Goal: Check status: Check status

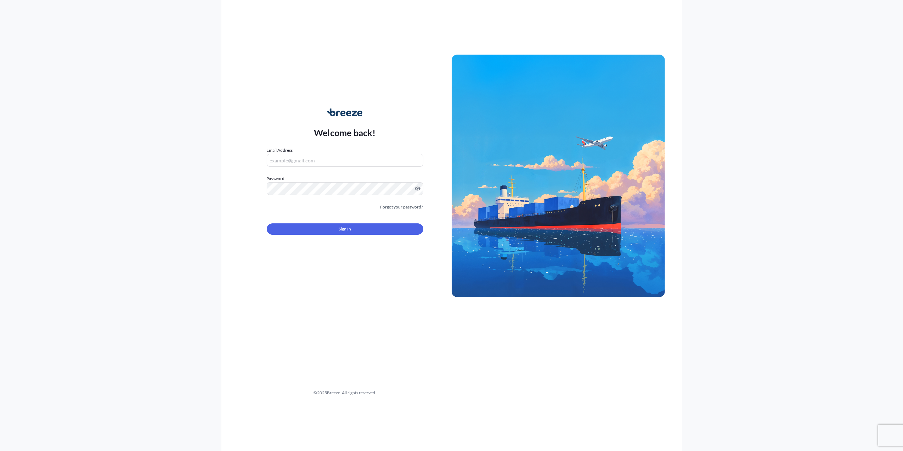
type input "[PERSON_NAME][EMAIL_ADDRESS][PERSON_NAME][DOMAIN_NAME]"
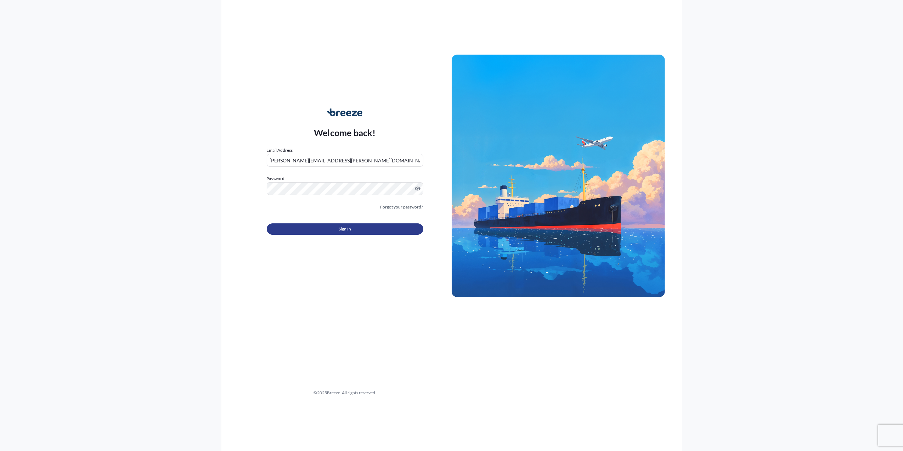
click at [385, 225] on button "Sign In" at bounding box center [345, 228] width 157 height 11
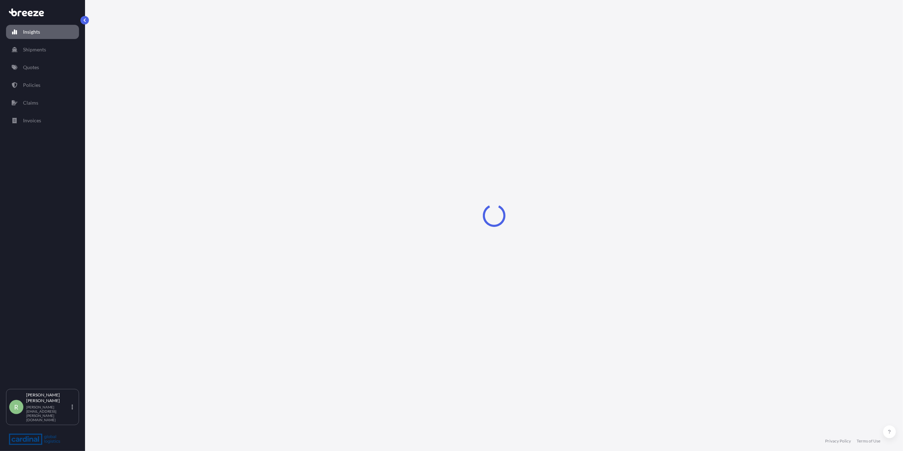
select select "2025"
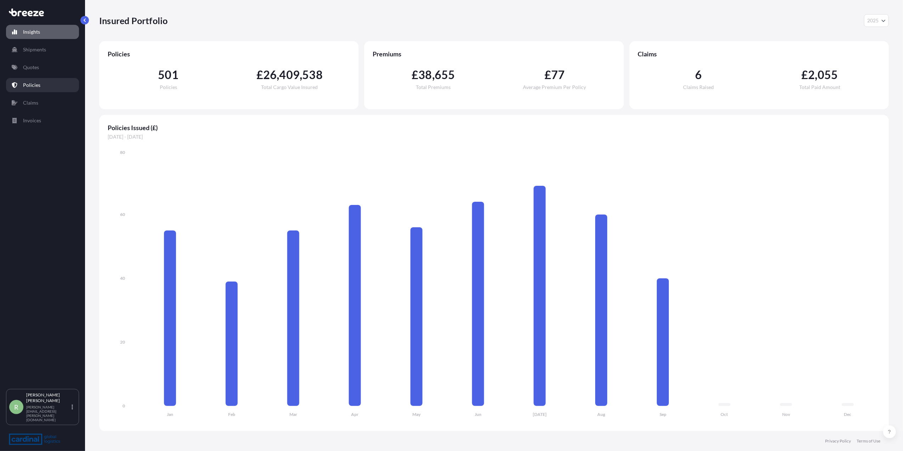
click at [38, 83] on p "Policies" at bounding box center [31, 84] width 17 height 7
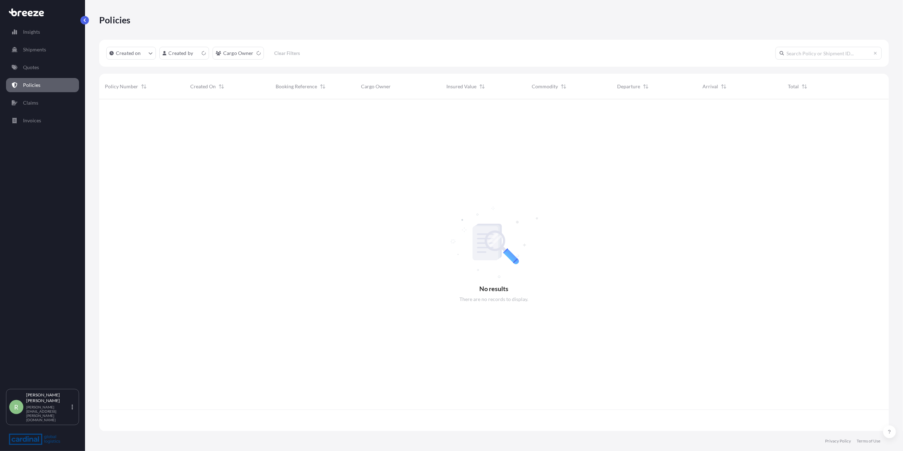
scroll to position [328, 783]
click at [173, 53] on html "Insights Shipments Quotes Policies Claims Invoices R [PERSON_NAME] Stuart [EMAI…" at bounding box center [451, 225] width 903 height 451
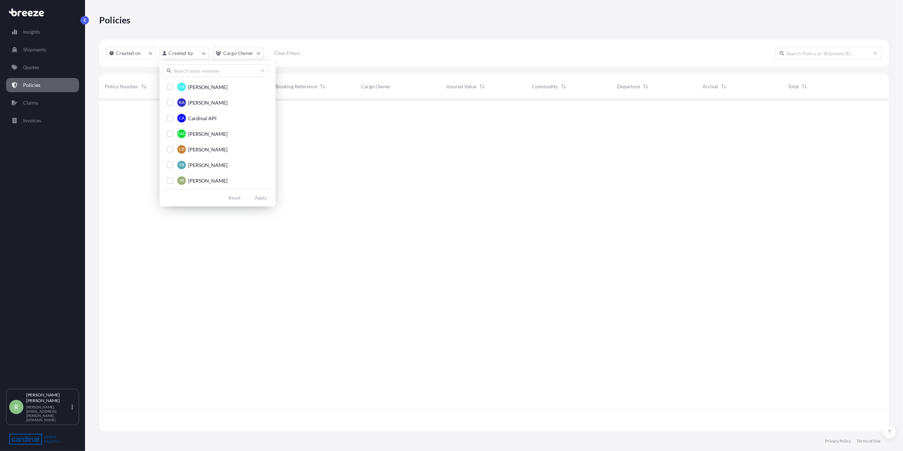
click at [196, 72] on input "text" at bounding box center [216, 70] width 106 height 13
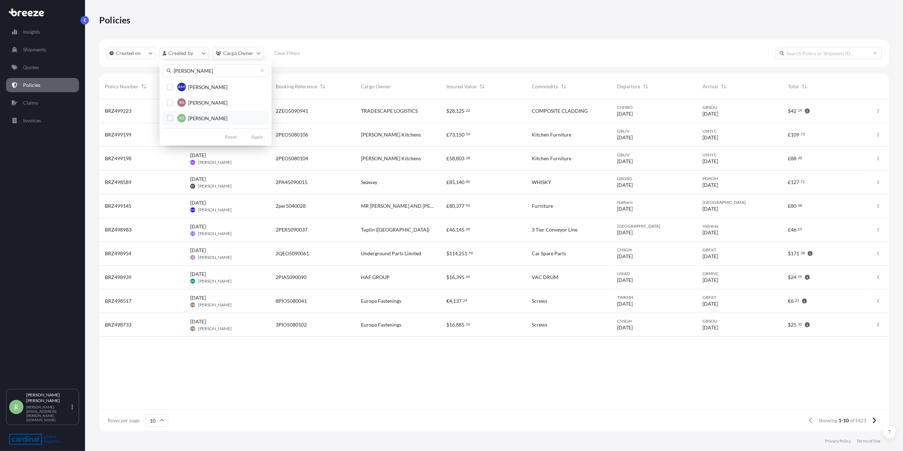
type input "[PERSON_NAME]"
click at [171, 118] on div "Select Option" at bounding box center [170, 118] width 6 height 6
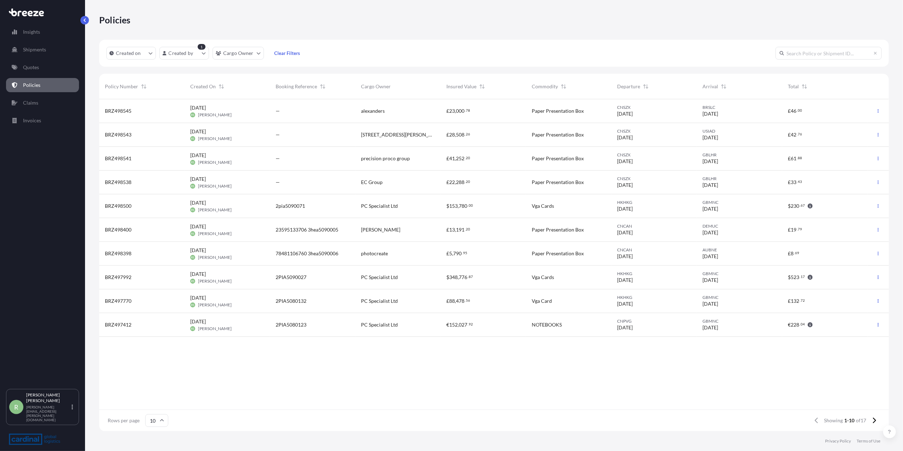
click at [252, 276] on div "[DATE] RS [PERSON_NAME]" at bounding box center [227, 276] width 74 height 13
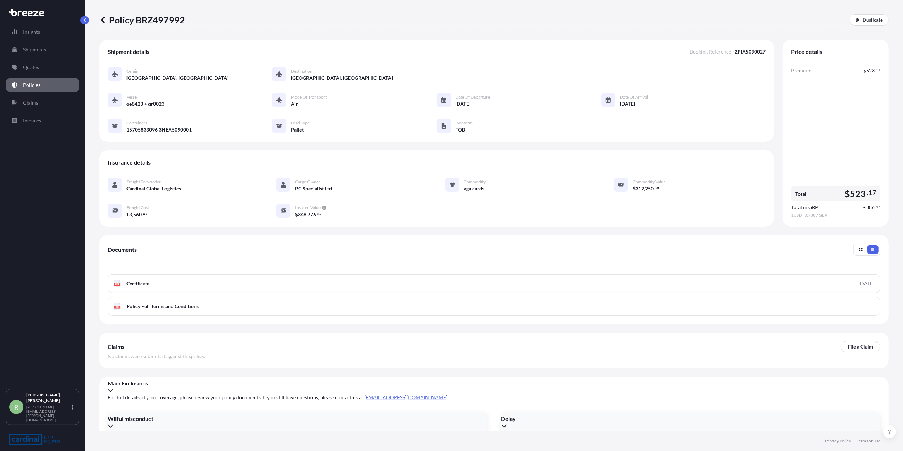
click at [102, 21] on icon at bounding box center [102, 19] width 7 height 7
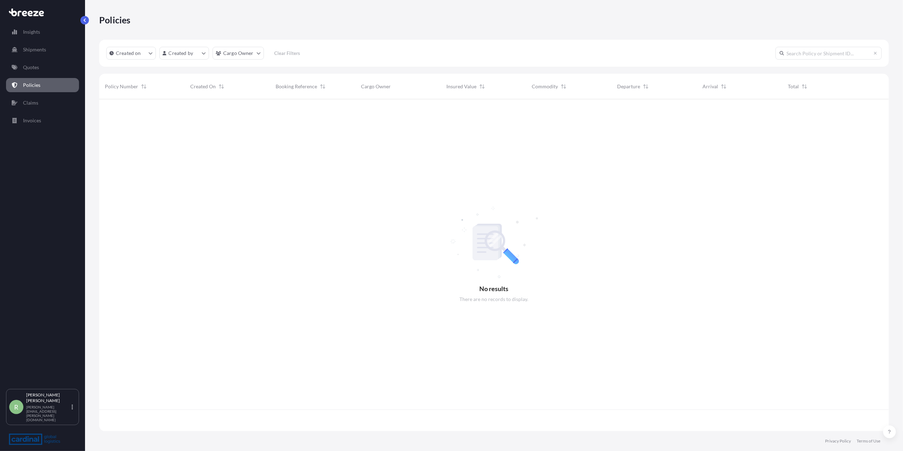
scroll to position [328, 783]
click at [179, 54] on html "Insights Shipments Quotes Policies Claims Invoices R [PERSON_NAME] Stuart [EMAI…" at bounding box center [451, 225] width 903 height 451
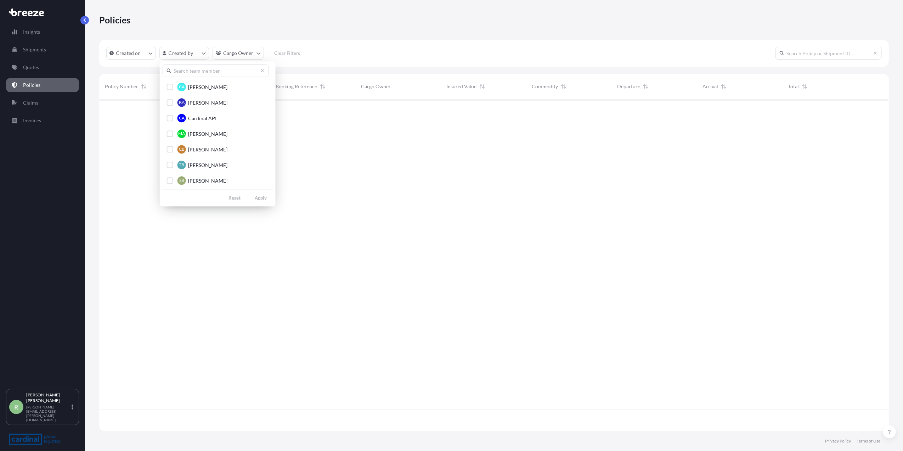
click at [186, 67] on input "text" at bounding box center [216, 70] width 106 height 13
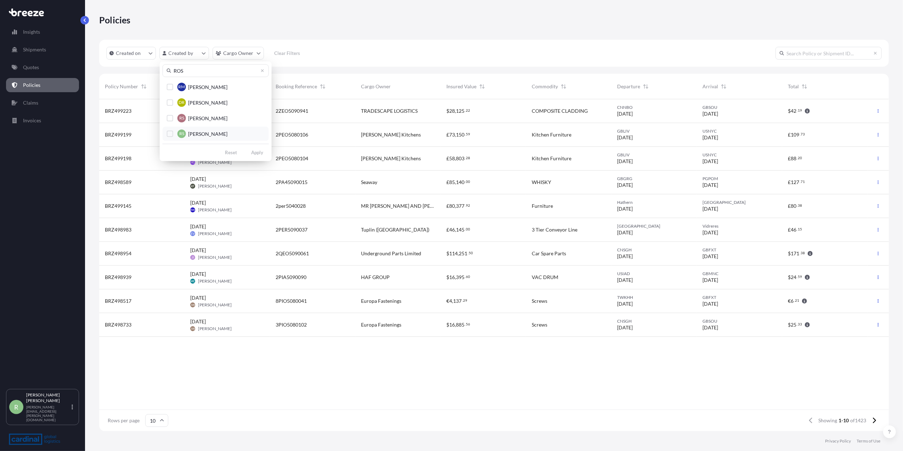
type input "ROS"
click at [183, 131] on div "RS" at bounding box center [181, 133] width 9 height 9
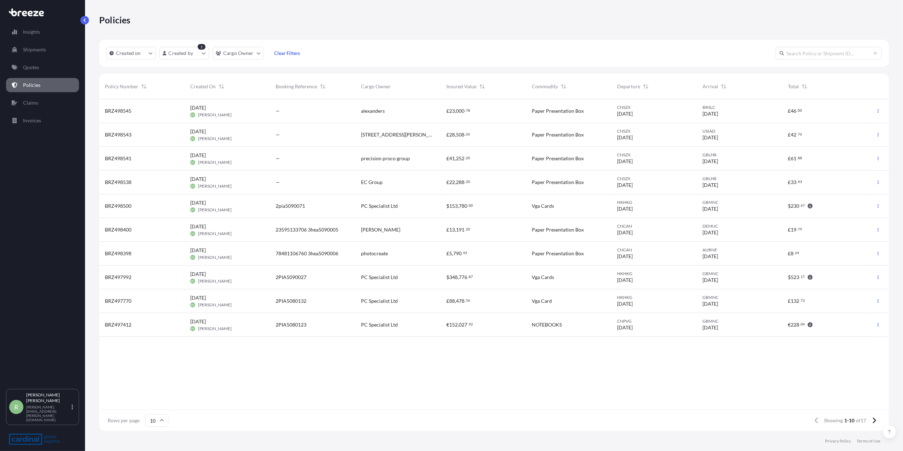
click at [841, 203] on div "$ 230 . 67" at bounding box center [825, 205] width 74 height 7
